Goal: Information Seeking & Learning: Learn about a topic

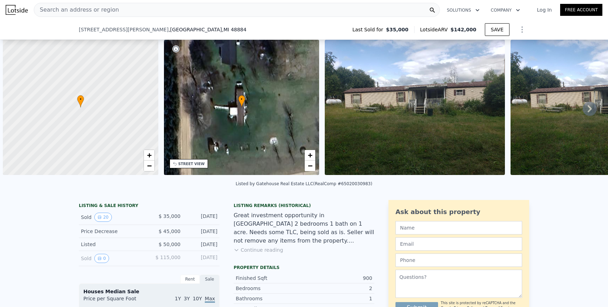
scroll to position [0, 3]
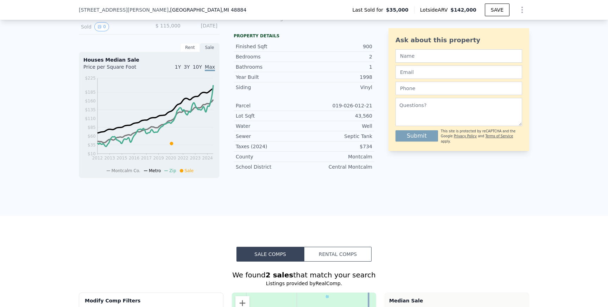
type input "$ 140,000"
type input "$ 92,819"
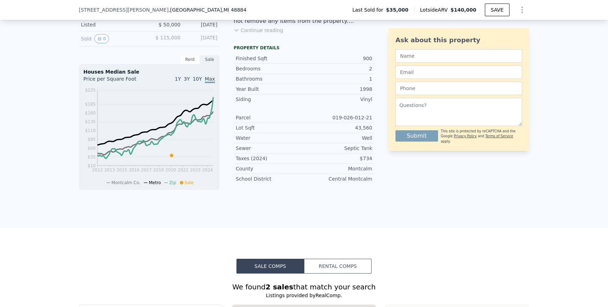
scroll to position [0, 0]
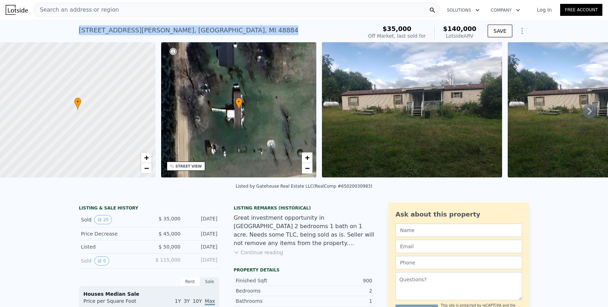
copy div "[STREET_ADDRESS][PERSON_NAME]"
drag, startPoint x: 78, startPoint y: 32, endPoint x: 221, endPoint y: 31, distance: 142.8
click at [221, 31] on div "[STREET_ADDRESS][PERSON_NAME] Sold [DATE] for $35k (~ARV $140k ) $35,000 Off Ma…" at bounding box center [304, 31] width 608 height 23
click at [248, 90] on div "• + −" at bounding box center [238, 109] width 155 height 135
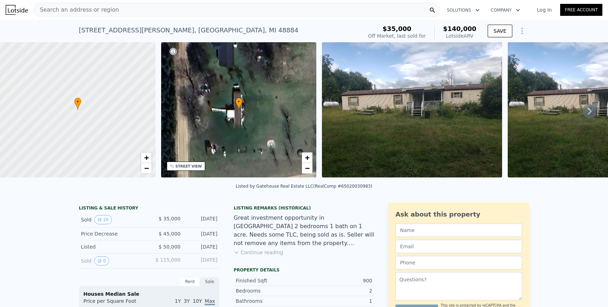
click at [198, 168] on div "STREET VIEW" at bounding box center [189, 166] width 26 height 5
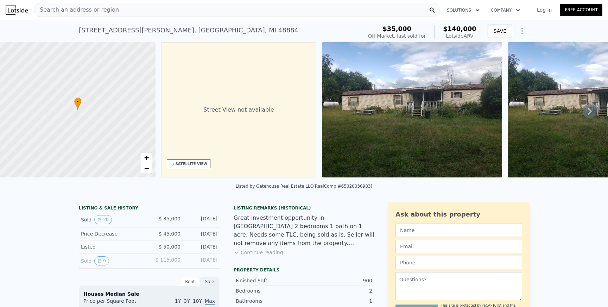
click at [190, 163] on div "SATELLITE VIEW" at bounding box center [192, 163] width 32 height 5
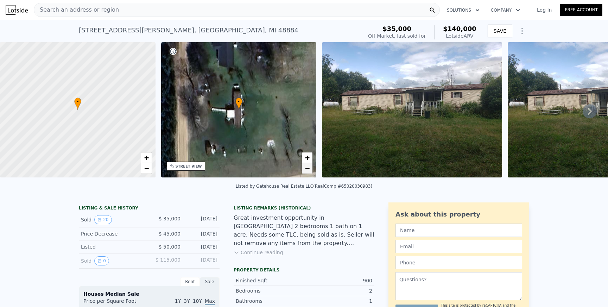
click at [311, 171] on link "−" at bounding box center [307, 168] width 11 height 11
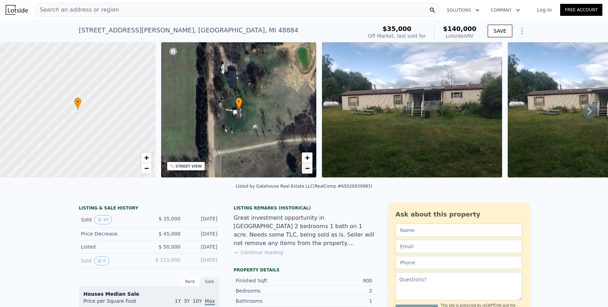
click at [311, 171] on link "−" at bounding box center [307, 168] width 11 height 11
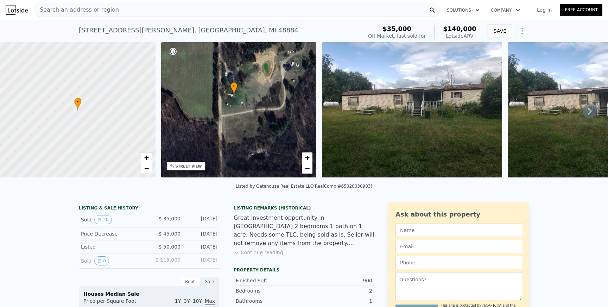
drag, startPoint x: 242, startPoint y: 79, endPoint x: 237, endPoint y: 63, distance: 17.6
click at [237, 63] on div "• + −" at bounding box center [238, 109] width 155 height 135
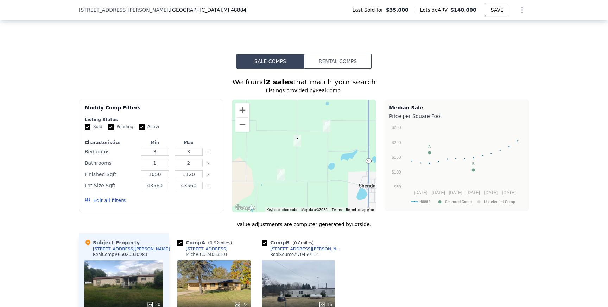
scroll to position [426, 0]
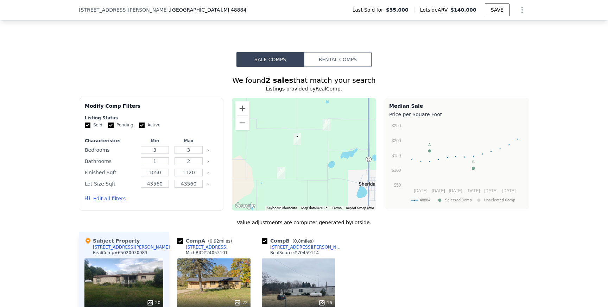
click at [329, 64] on button "Rental Comps" at bounding box center [338, 59] width 68 height 15
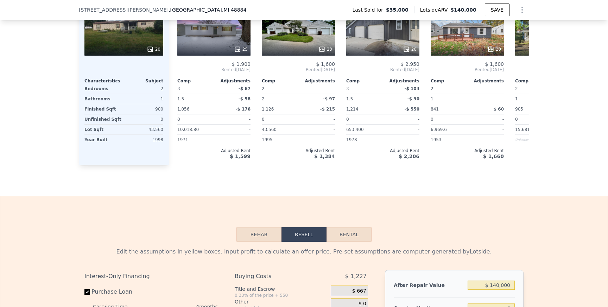
scroll to position [679, 0]
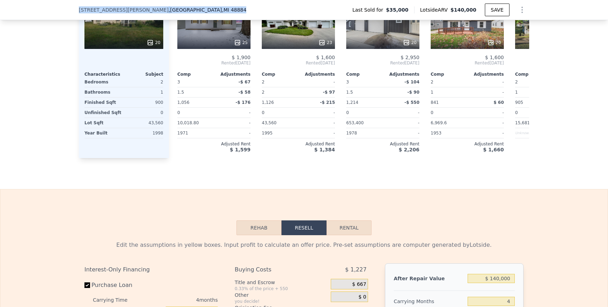
drag, startPoint x: 77, startPoint y: 9, endPoint x: 193, endPoint y: 11, distance: 115.7
click at [193, 11] on div "[STREET_ADDRESS][PERSON_NAME] Last Sold for $35,000 Lotside ARV $140,000 SAVE" at bounding box center [304, 10] width 608 height 20
copy div "[STREET_ADDRESS][PERSON_NAME]"
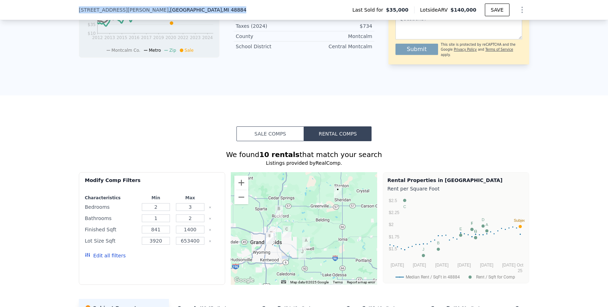
scroll to position [192, 0]
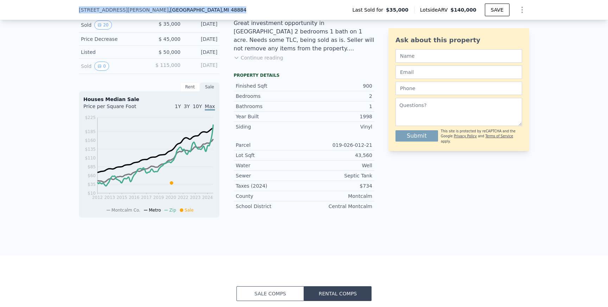
click at [275, 293] on button "Sale Comps" at bounding box center [270, 293] width 68 height 15
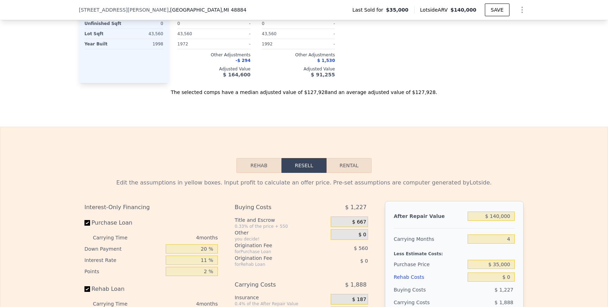
scroll to position [0, 0]
